Goal: Transaction & Acquisition: Download file/media

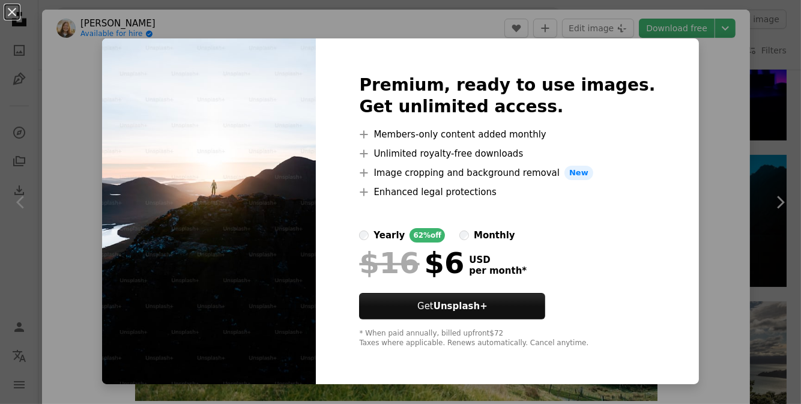
scroll to position [10252, 0]
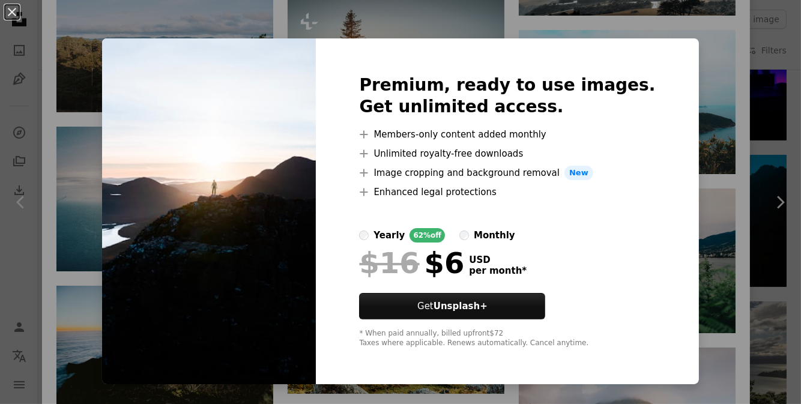
click at [679, 91] on div "An X shape Premium, ready to use images. Get unlimited access. A plus sign Memb…" at bounding box center [400, 202] width 801 height 404
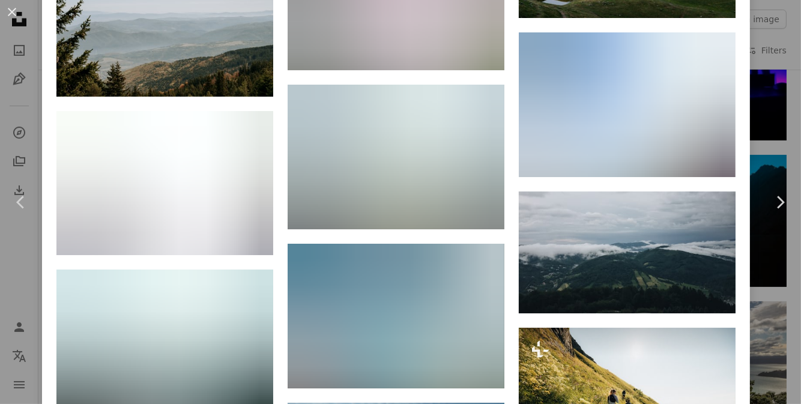
scroll to position [11523, 0]
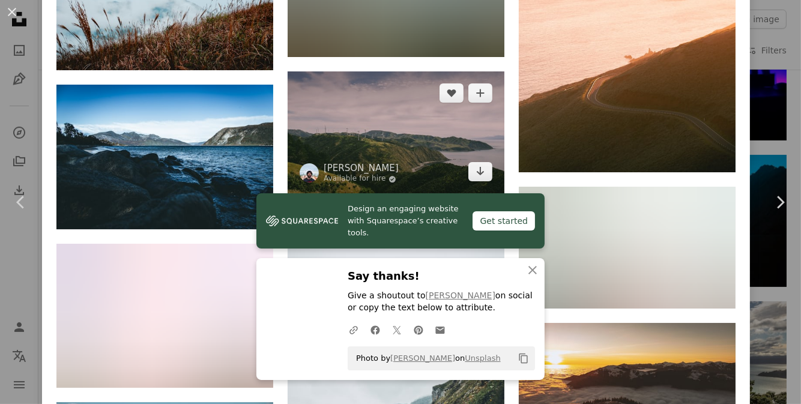
scroll to position [13450, 0]
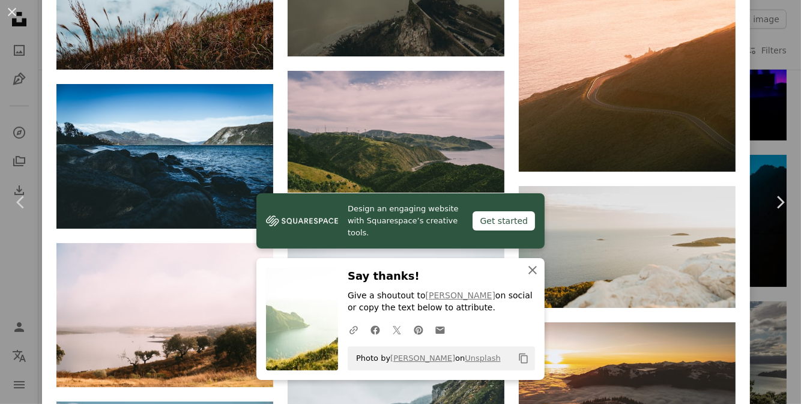
click at [530, 270] on icon "An X shape" at bounding box center [533, 270] width 14 height 14
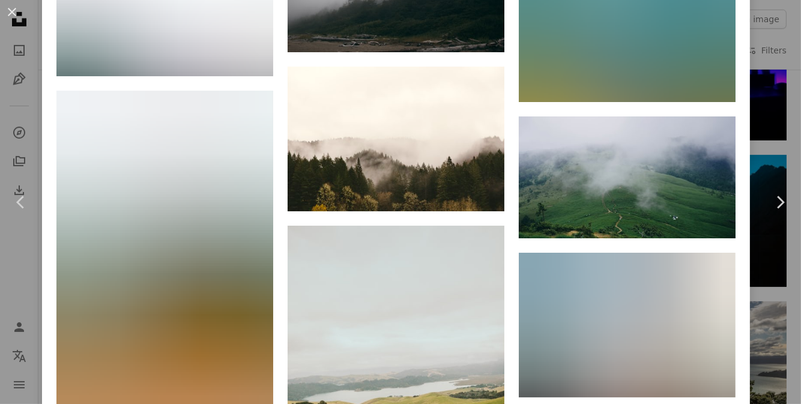
scroll to position [15260, 0]
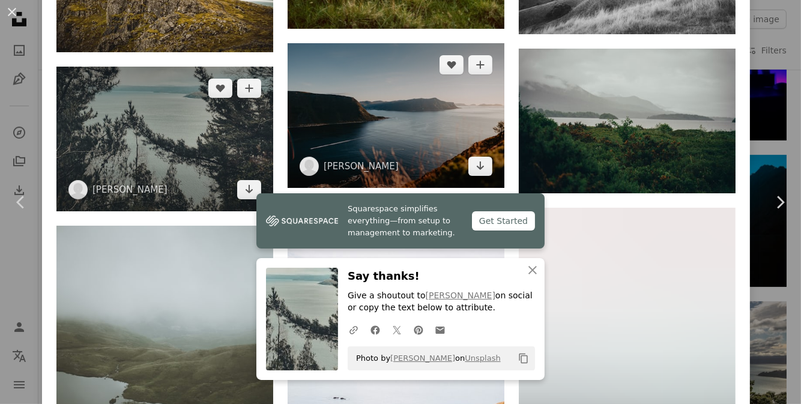
scroll to position [15761, 0]
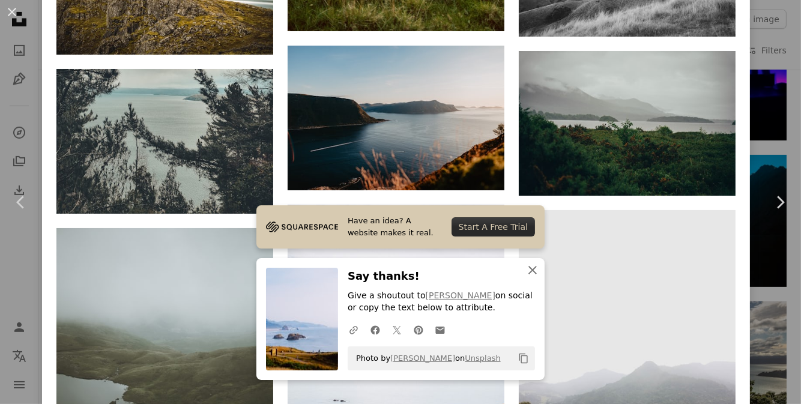
click at [530, 272] on icon "button" at bounding box center [533, 270] width 8 height 8
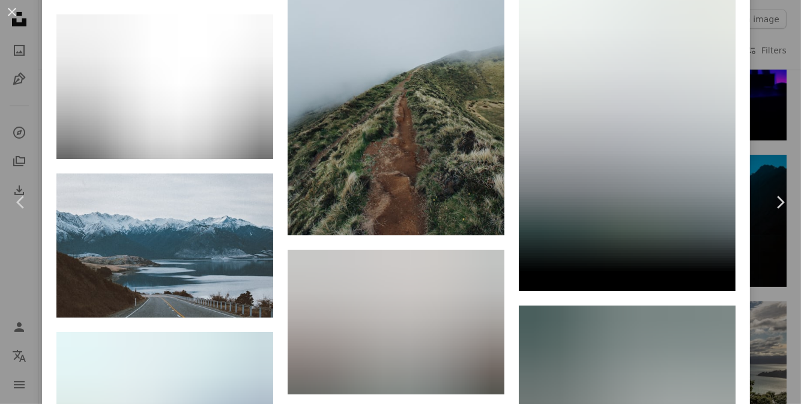
scroll to position [27289, 0]
